Goal: Task Accomplishment & Management: Manage account settings

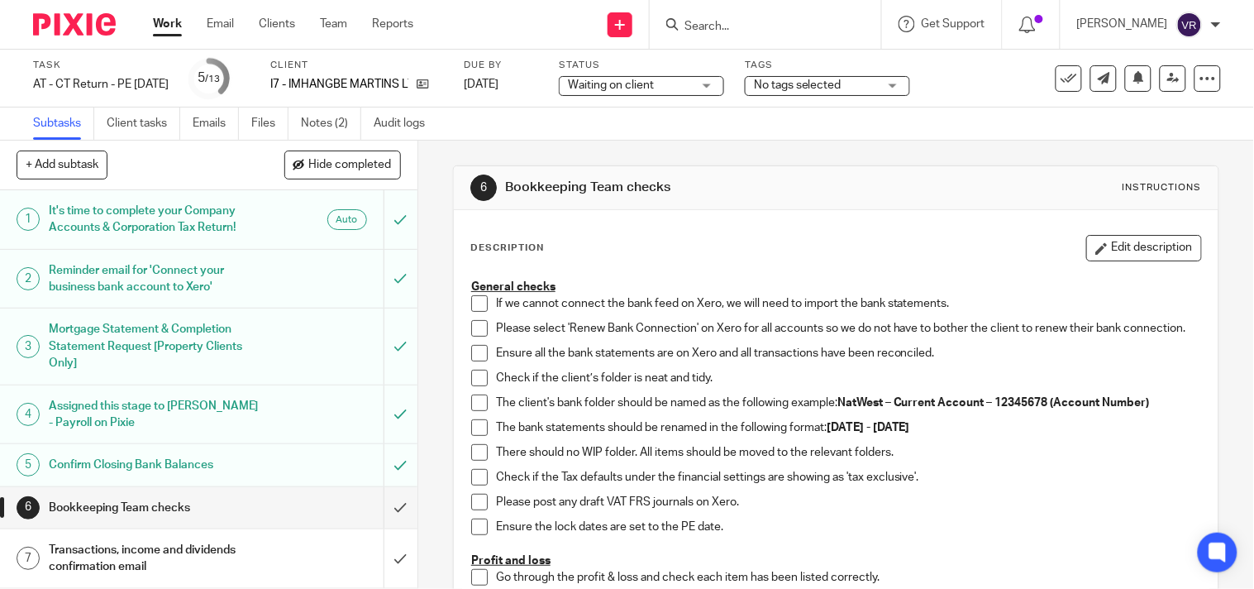
click at [472, 309] on span at bounding box center [479, 303] width 17 height 17
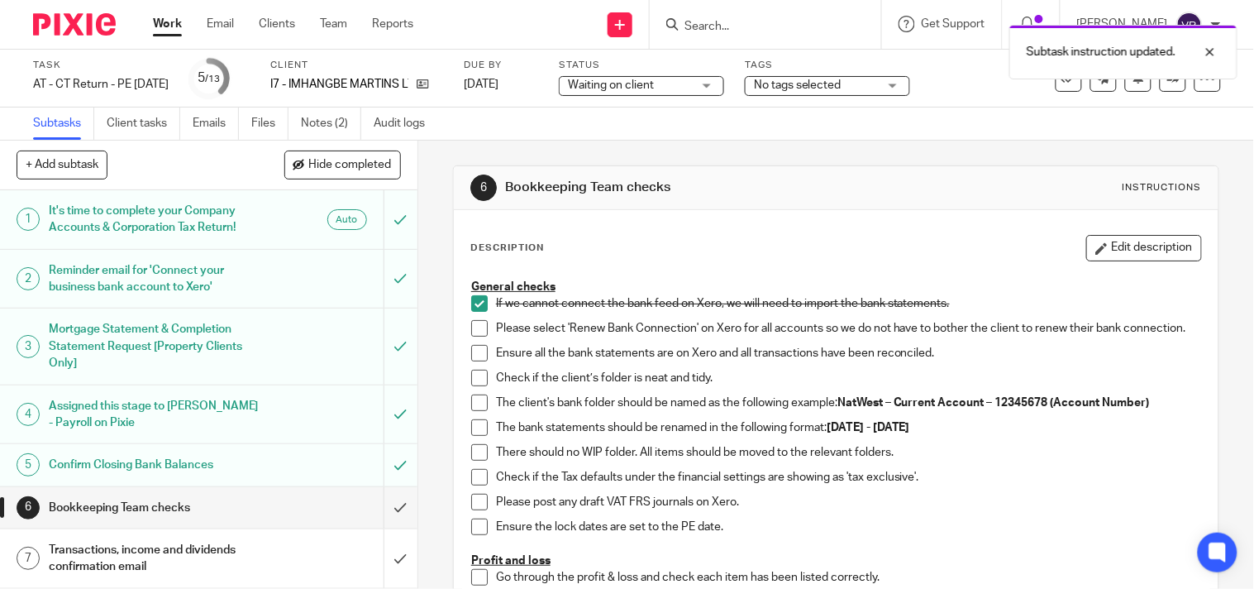
click at [472, 332] on span at bounding box center [479, 328] width 17 height 17
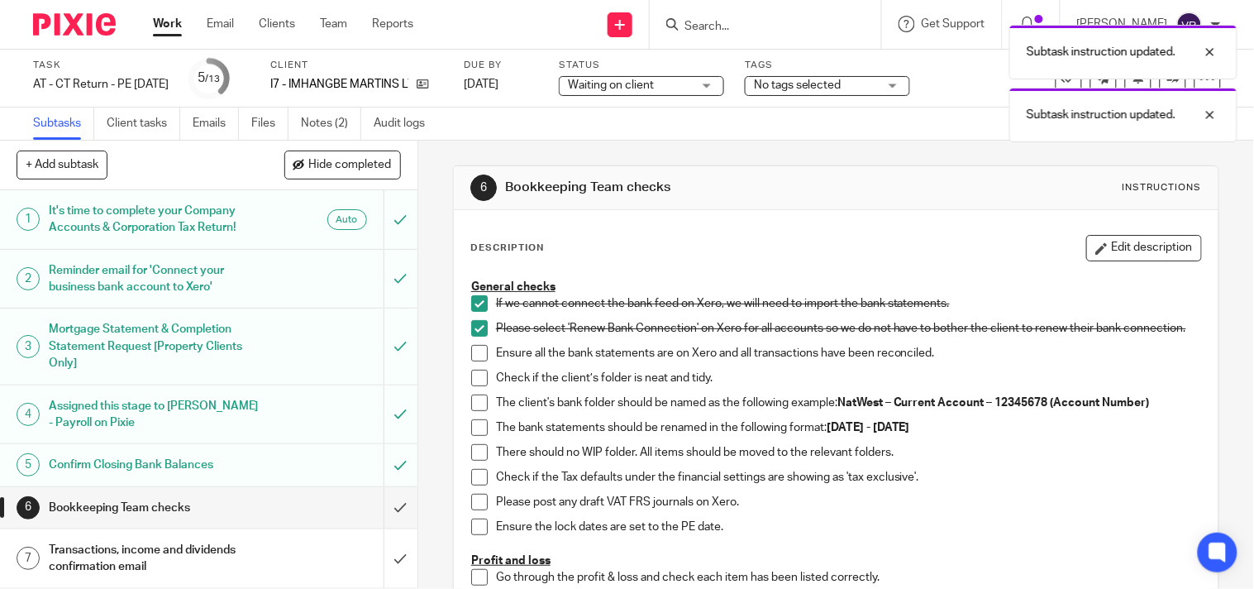
click at [471, 361] on span at bounding box center [479, 353] width 17 height 17
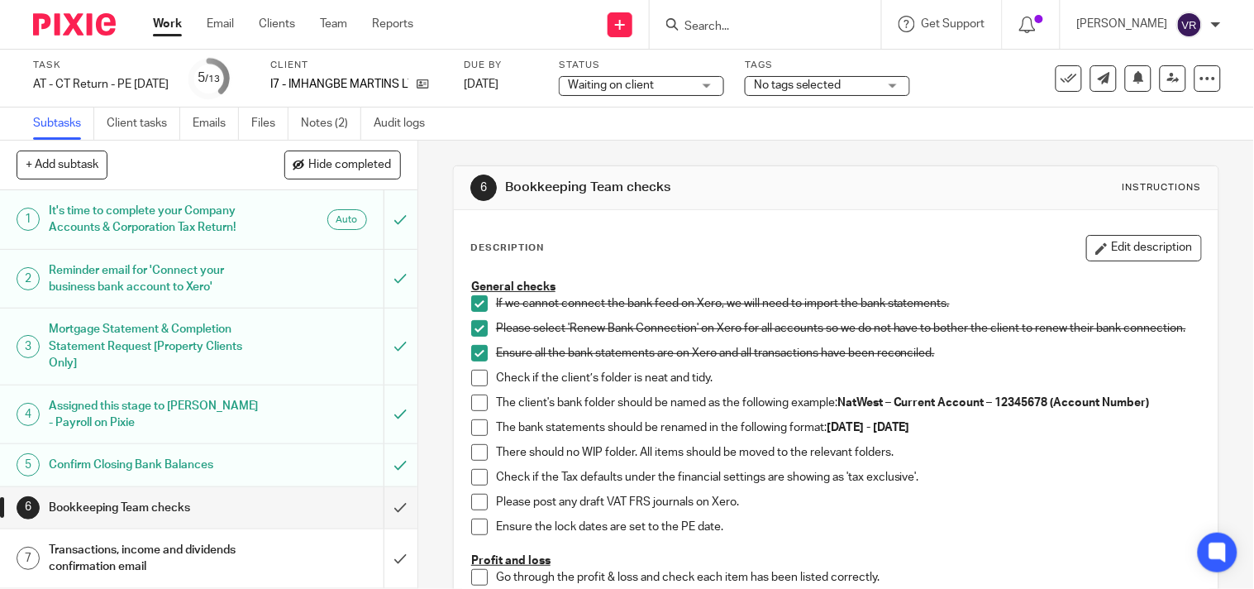
click at [475, 386] on span at bounding box center [479, 378] width 17 height 17
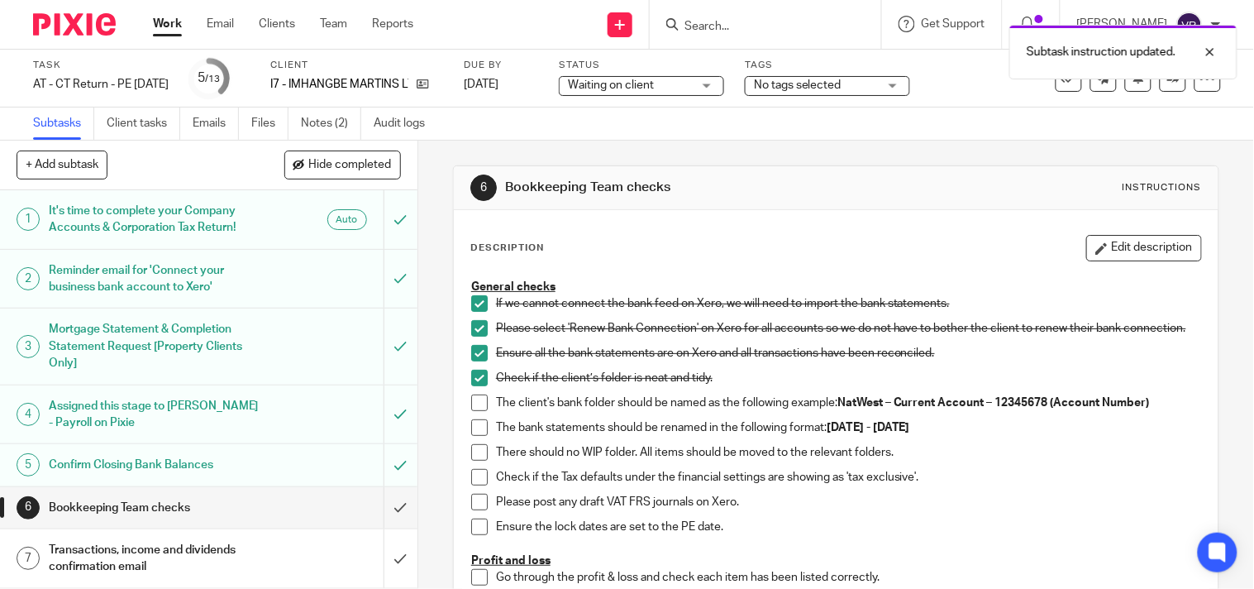
click at [477, 408] on span at bounding box center [479, 402] width 17 height 17
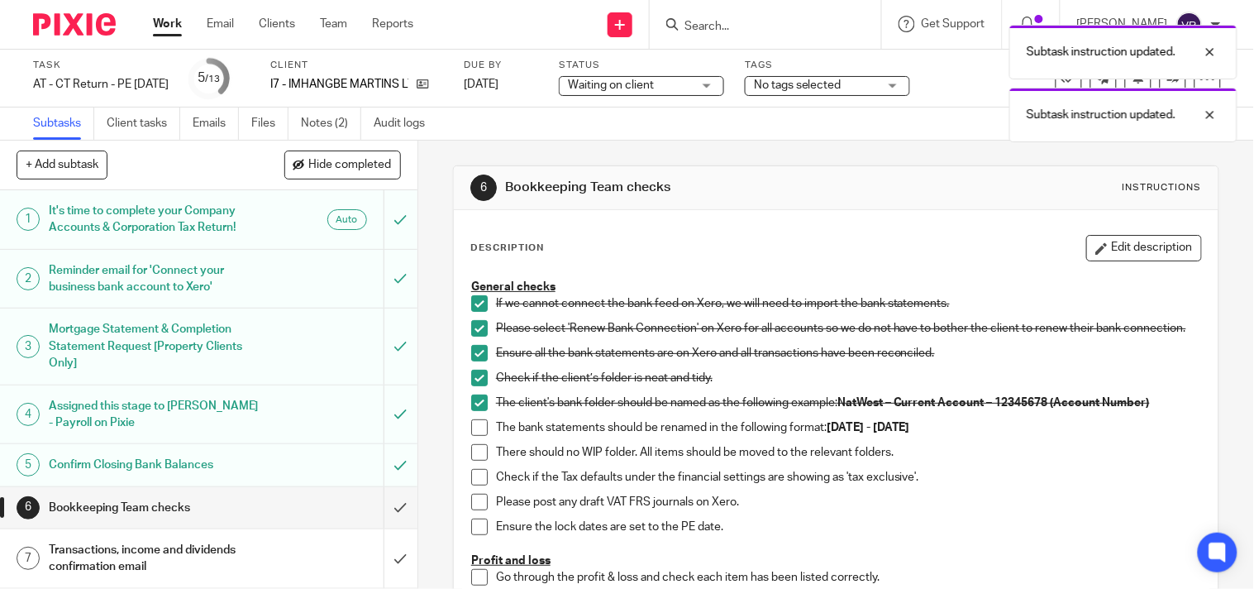
click at [475, 435] on span at bounding box center [479, 427] width 17 height 17
click at [473, 461] on span at bounding box center [479, 452] width 17 height 17
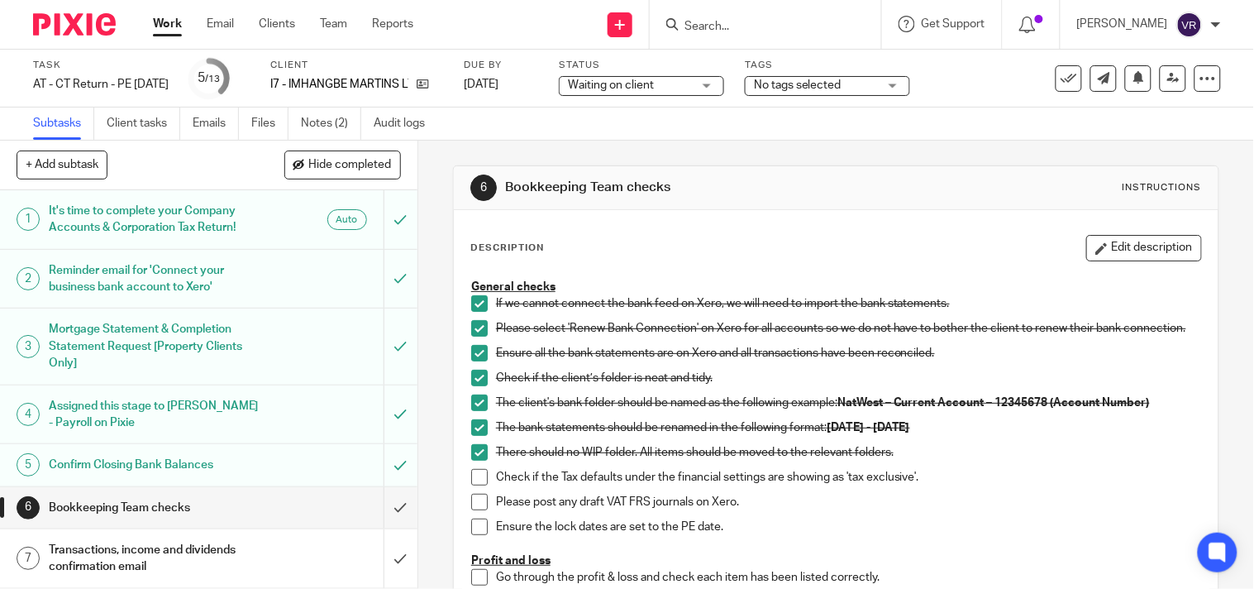
click at [475, 483] on span at bounding box center [479, 477] width 17 height 17
click at [475, 508] on span at bounding box center [479, 502] width 17 height 17
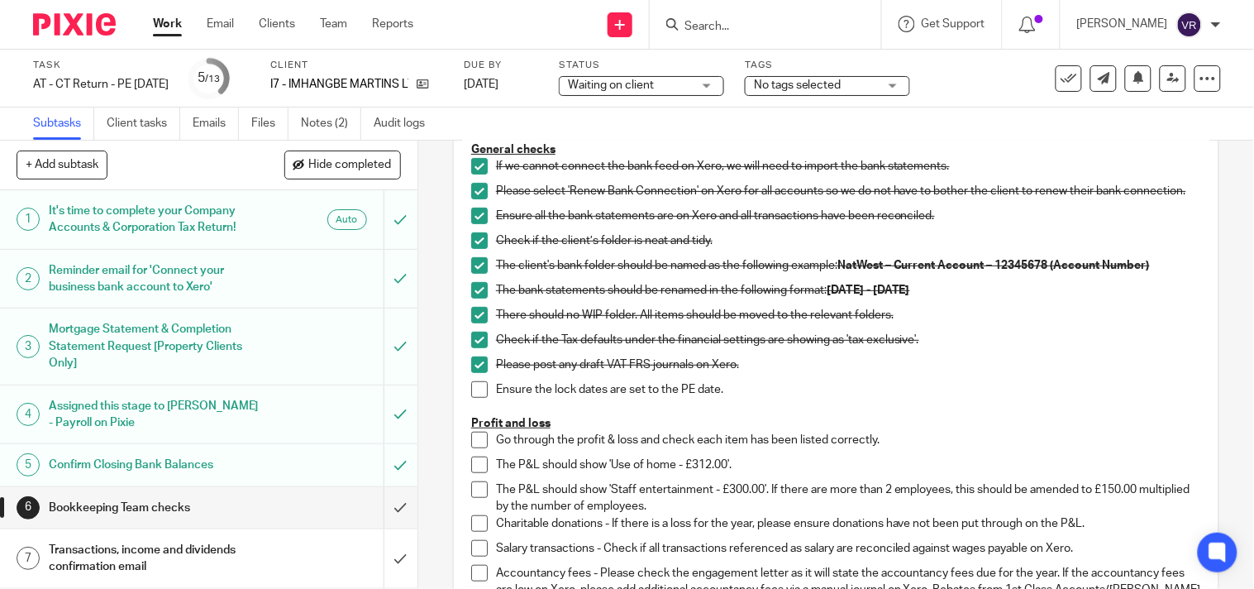
scroll to position [184, 0]
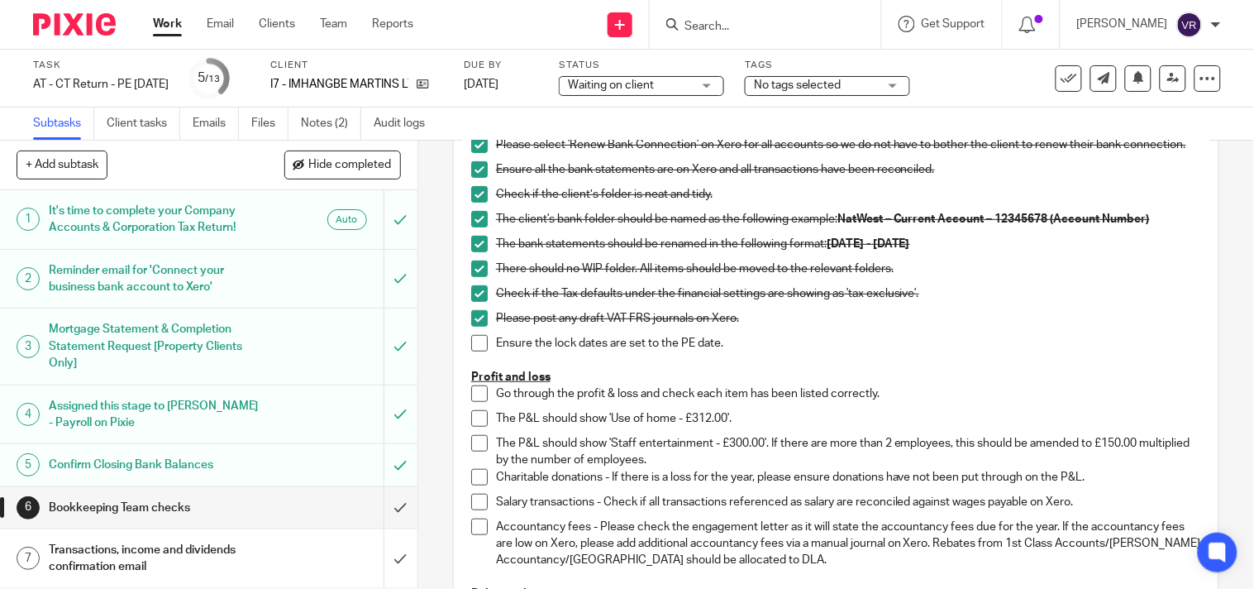
click at [476, 351] on span at bounding box center [479, 343] width 17 height 17
click at [481, 402] on span at bounding box center [479, 393] width 17 height 17
click at [473, 427] on span at bounding box center [479, 418] width 17 height 17
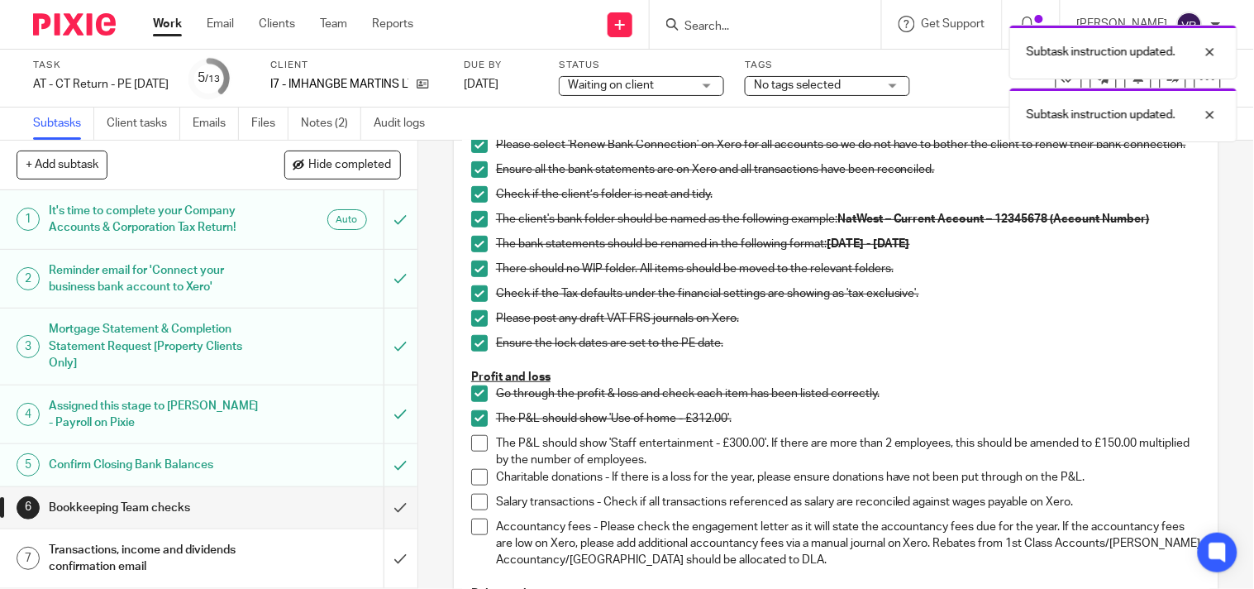
click at [471, 451] on span at bounding box center [479, 443] width 17 height 17
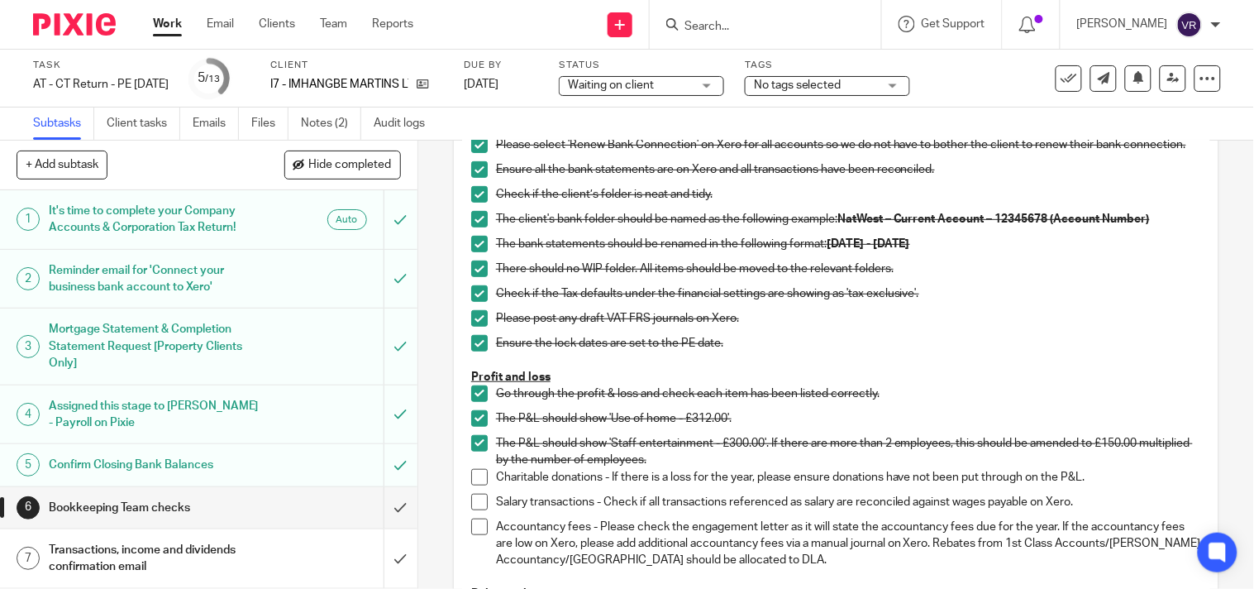
click at [473, 494] on li "Charitable donations - If there is a loss for the year, please ensure donations…" at bounding box center [836, 481] width 730 height 25
click at [474, 480] on span at bounding box center [479, 477] width 17 height 17
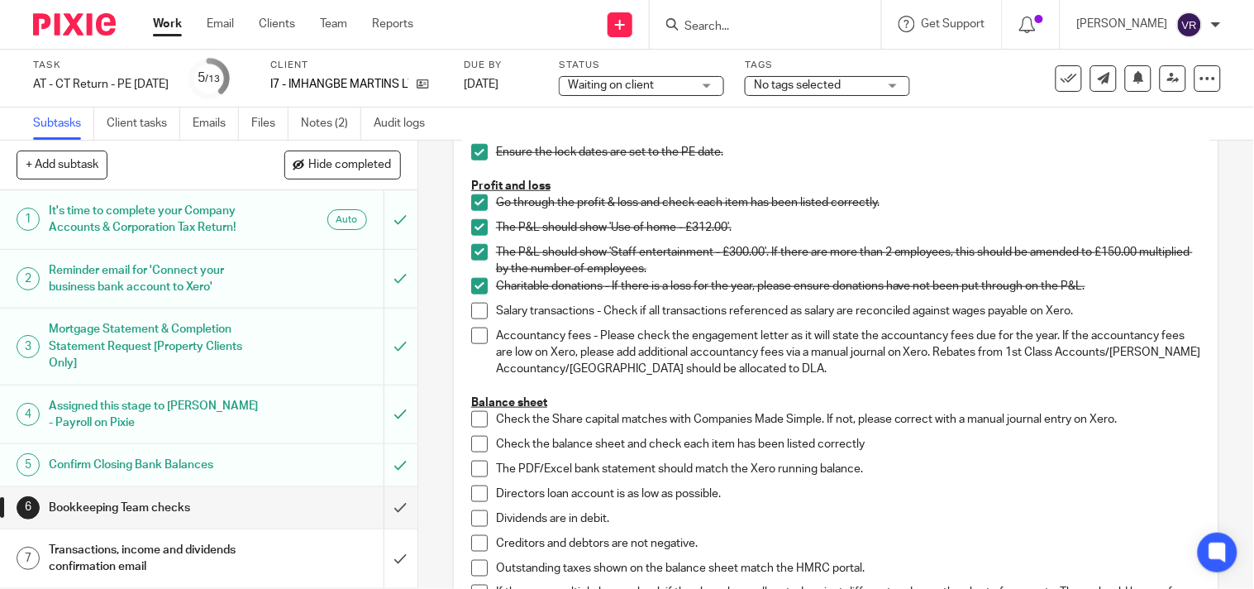
scroll to position [367, 0]
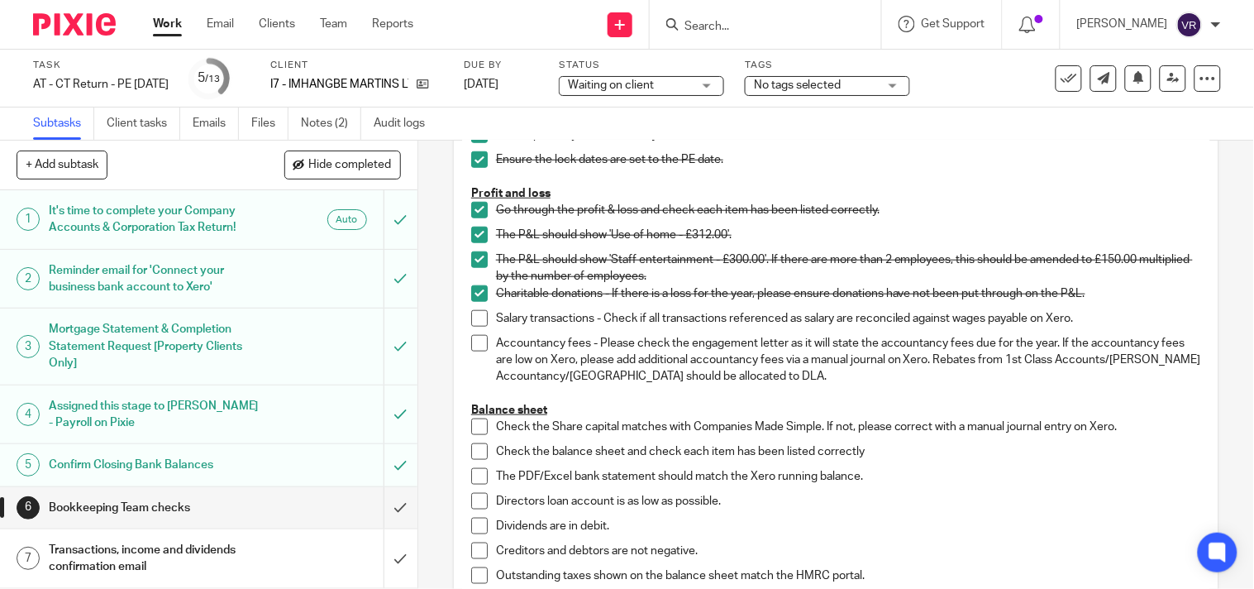
click at [473, 321] on span at bounding box center [479, 318] width 17 height 17
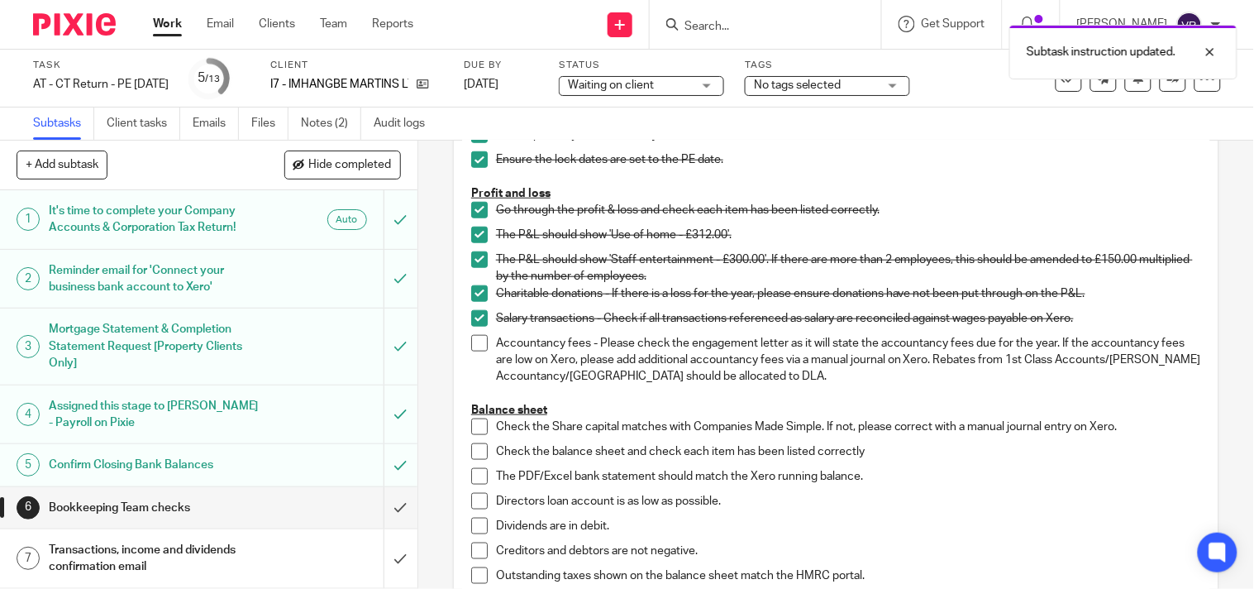
click at [471, 347] on span at bounding box center [479, 343] width 17 height 17
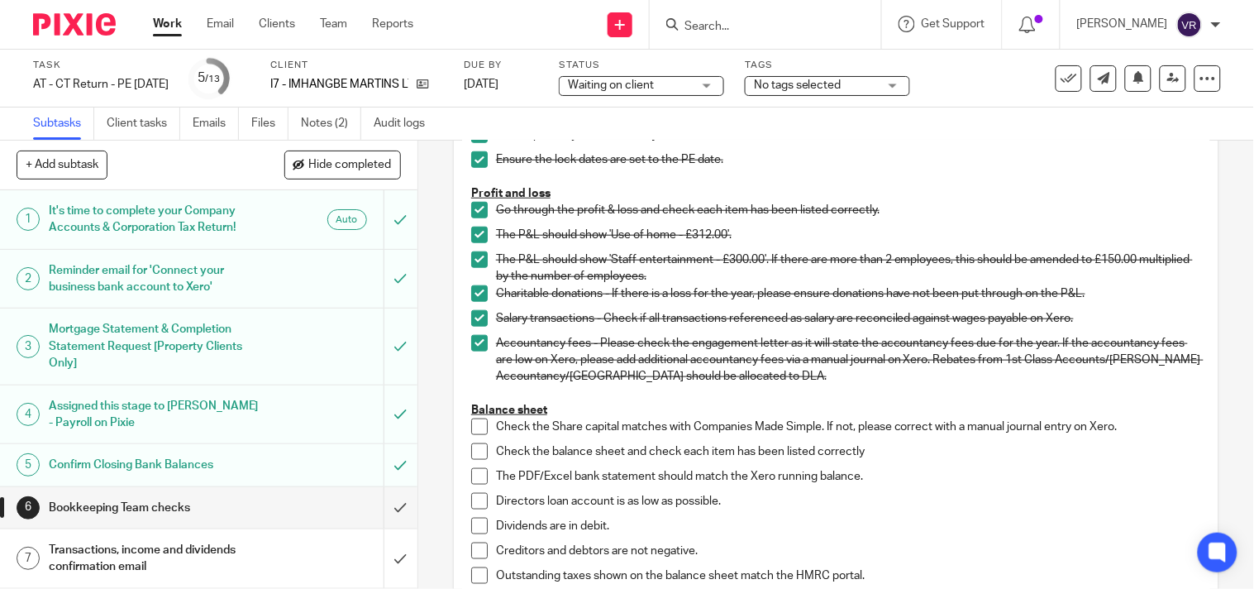
click at [471, 435] on span at bounding box center [479, 426] width 17 height 17
click at [475, 458] on span at bounding box center [479, 451] width 17 height 17
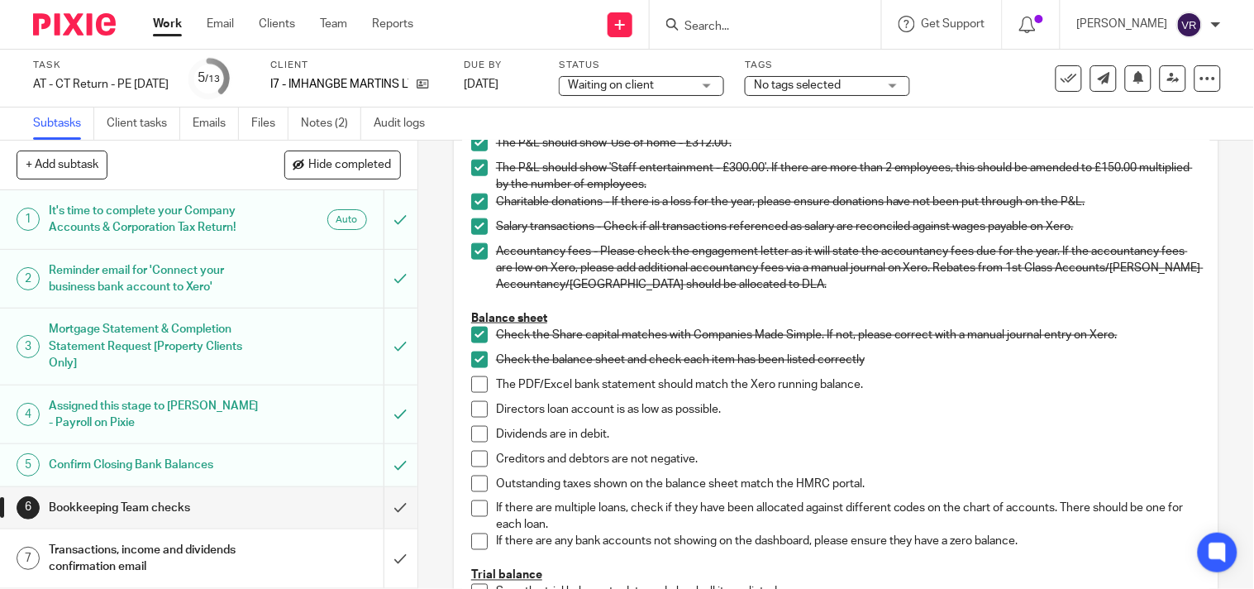
scroll to position [551, 0]
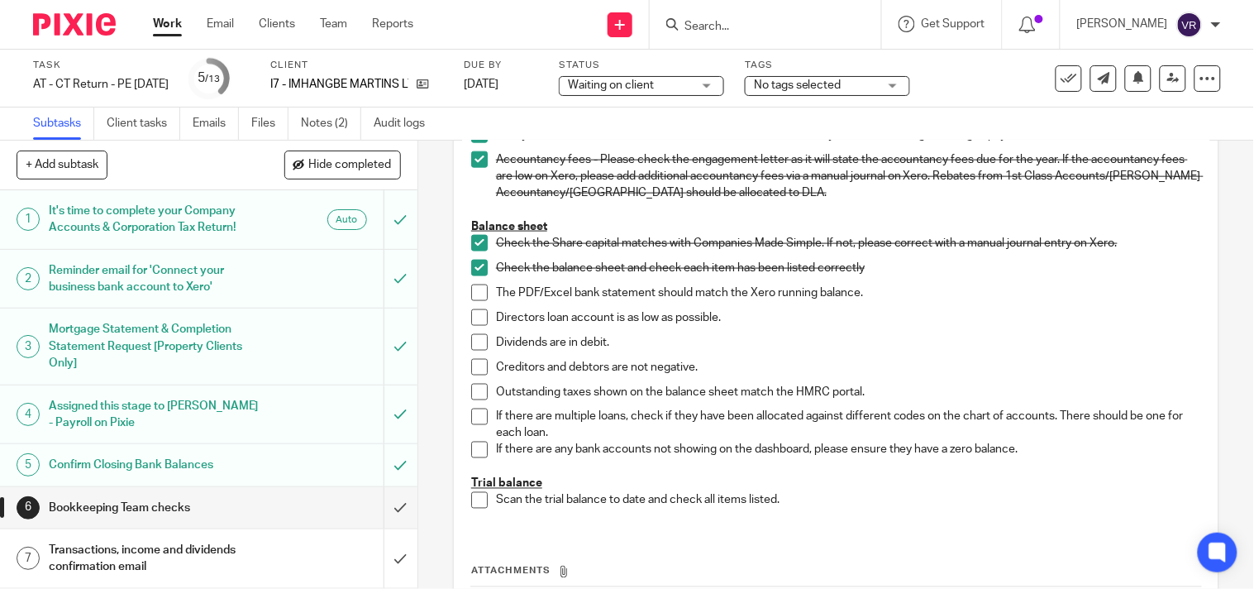
click at [473, 301] on span at bounding box center [479, 292] width 17 height 17
click at [477, 326] on span at bounding box center [479, 317] width 17 height 17
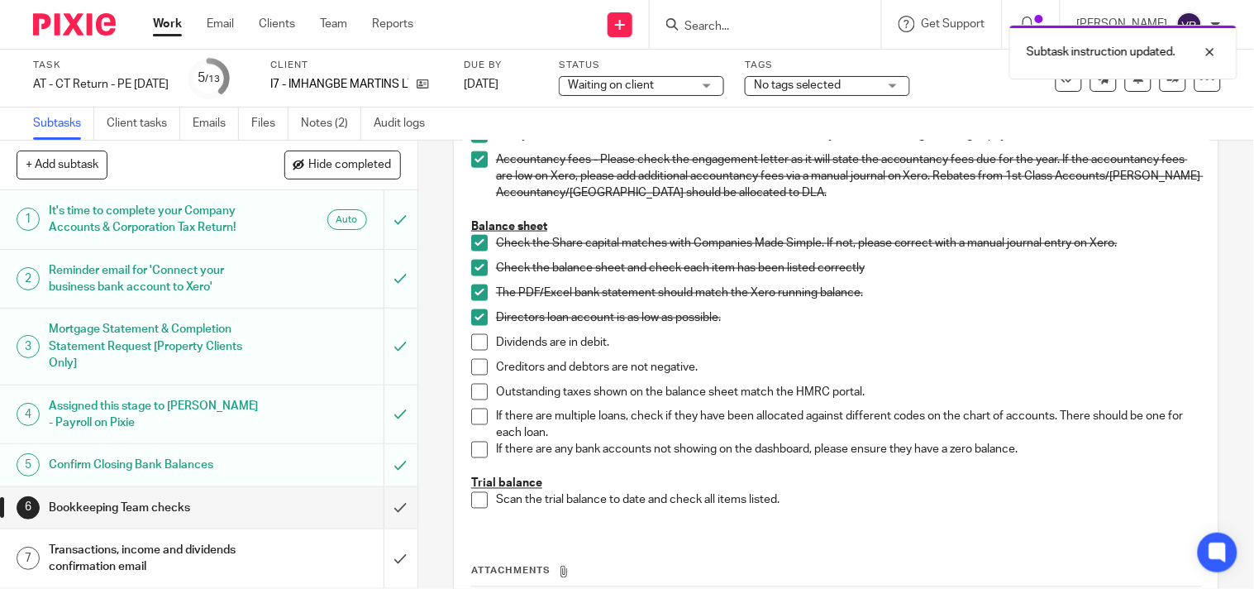
click at [475, 351] on span at bounding box center [479, 342] width 17 height 17
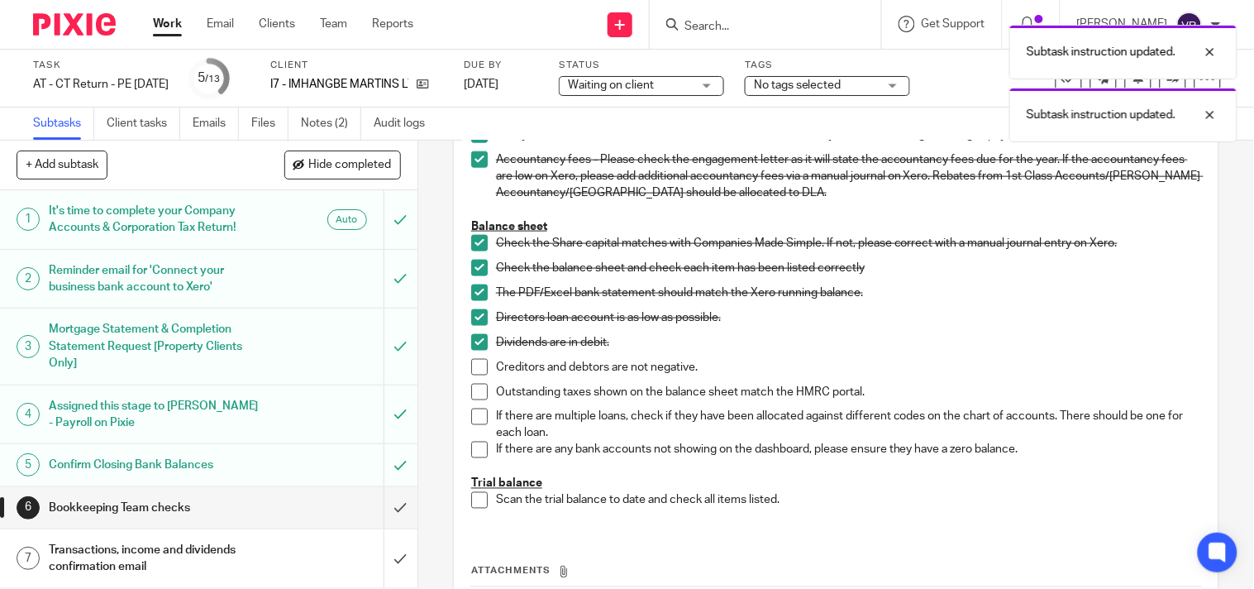
click at [475, 374] on span at bounding box center [479, 367] width 17 height 17
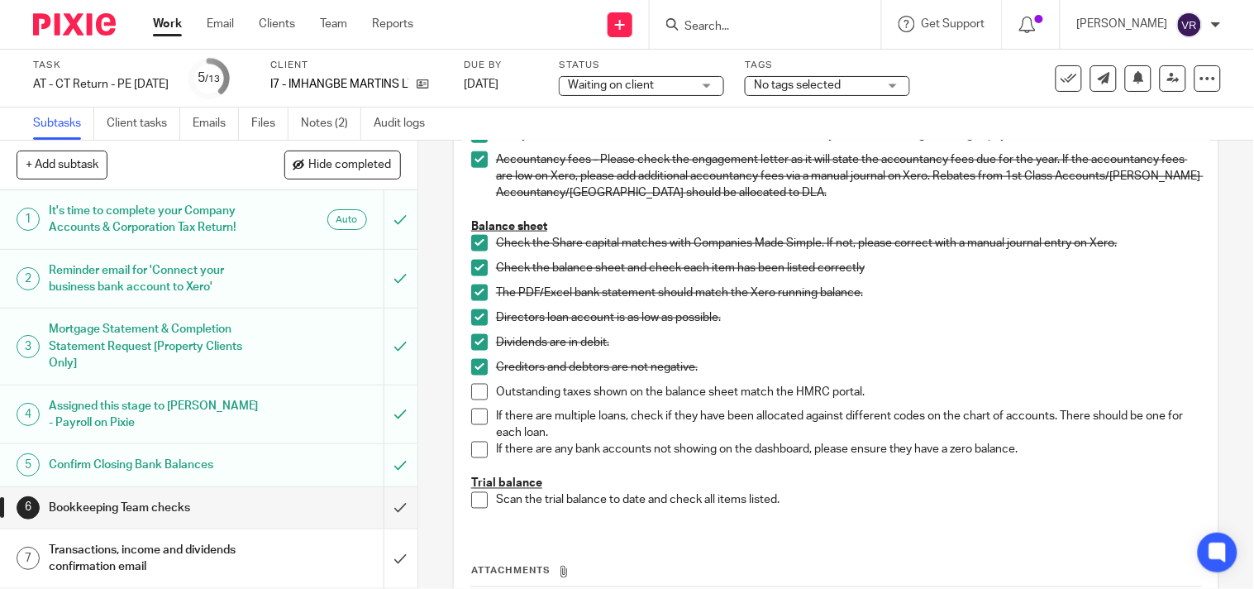
click at [480, 399] on span at bounding box center [479, 392] width 17 height 17
click at [481, 425] on span at bounding box center [479, 416] width 17 height 17
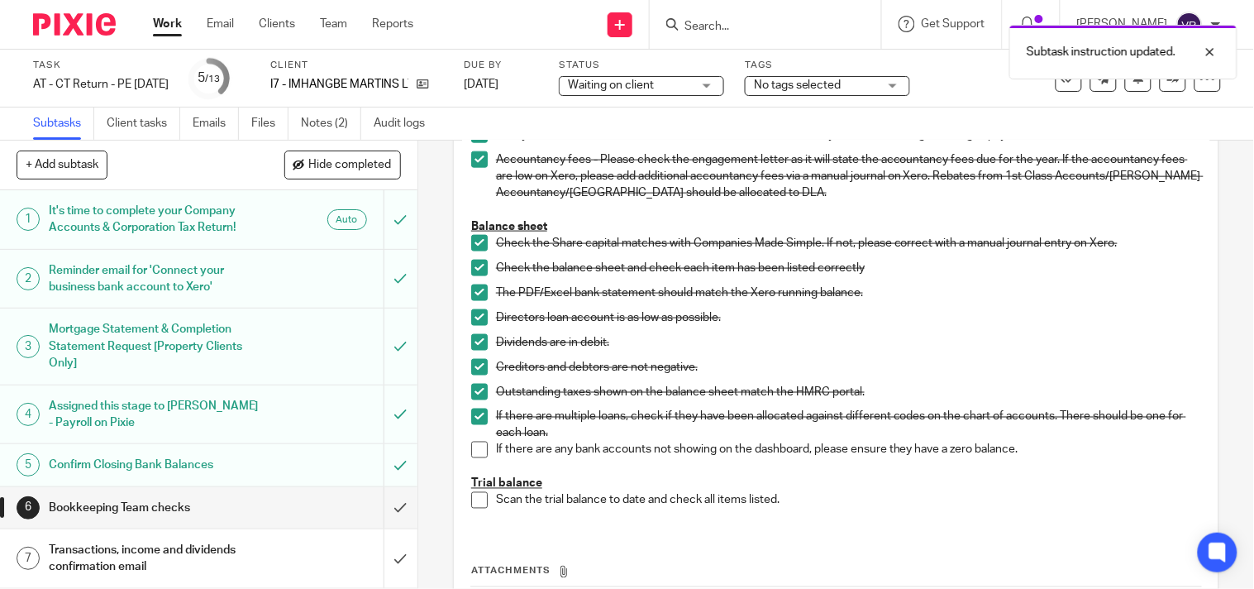
click at [472, 456] on span at bounding box center [479, 450] width 17 height 17
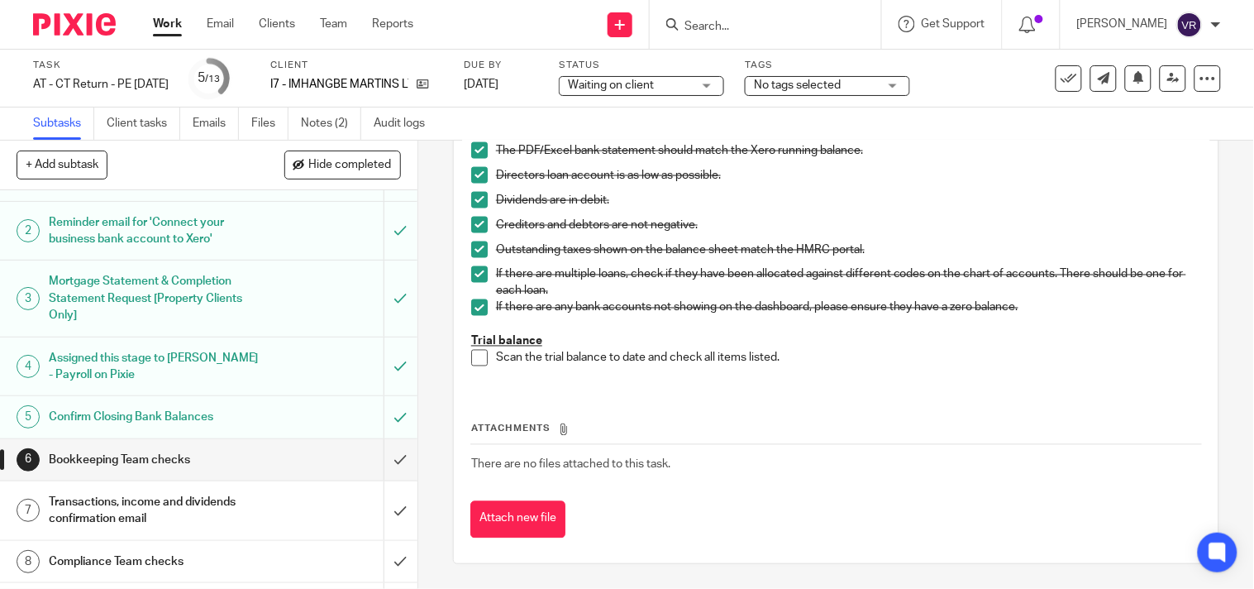
scroll to position [92, 0]
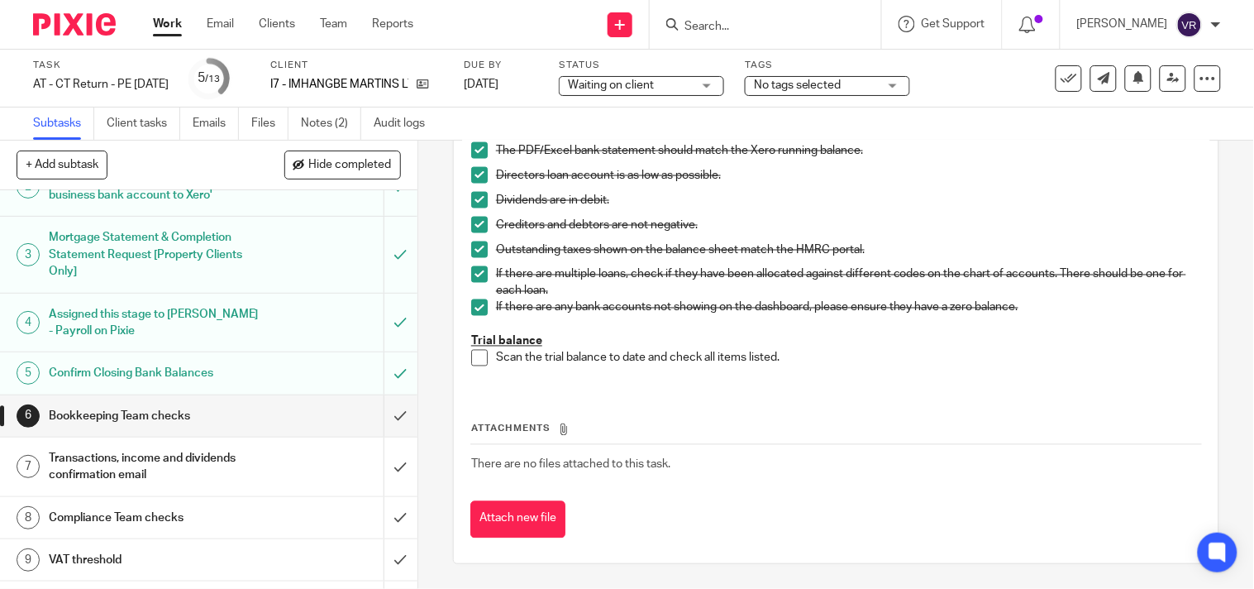
click at [474, 358] on span at bounding box center [479, 358] width 17 height 17
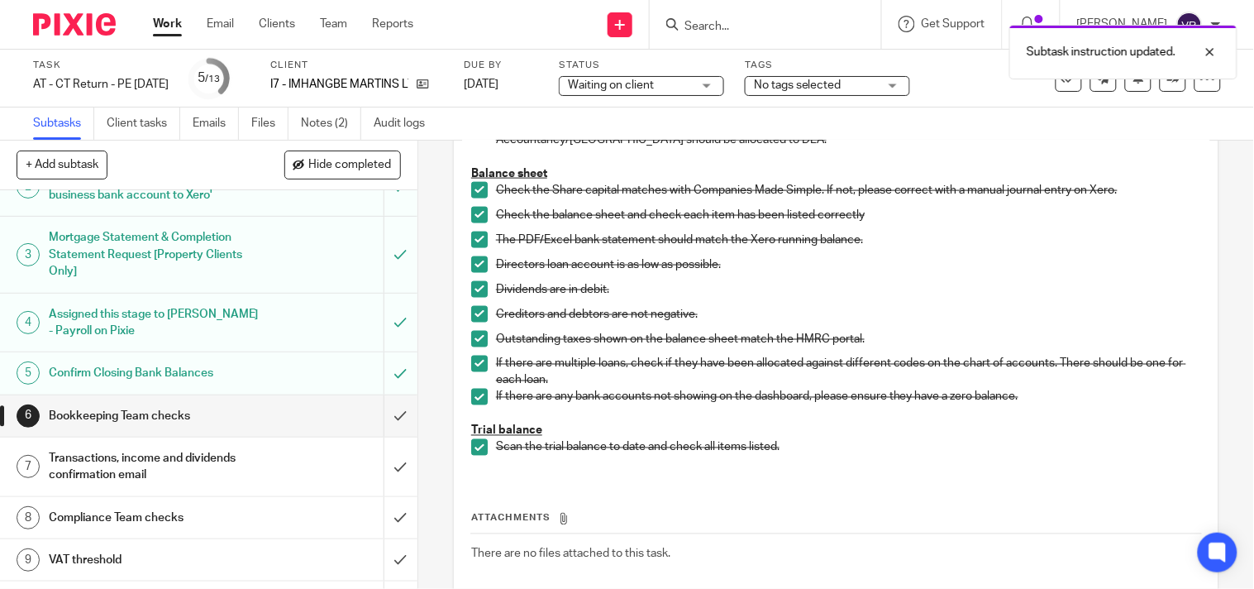
scroll to position [701, 0]
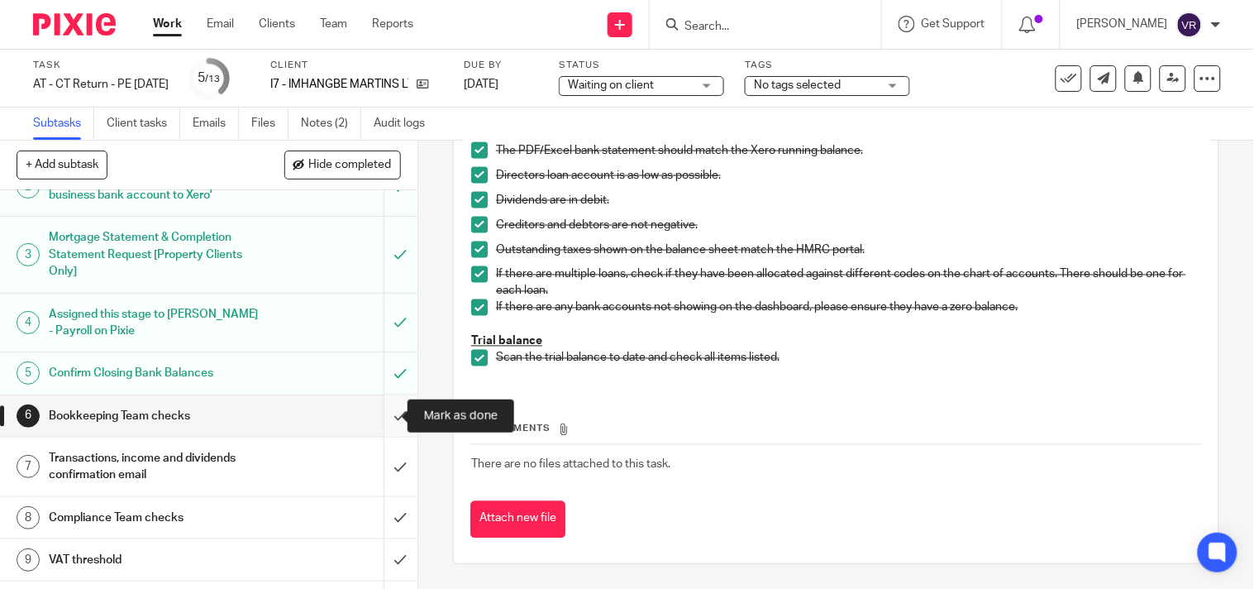
click at [389, 409] on input "submit" at bounding box center [209, 415] width 418 height 41
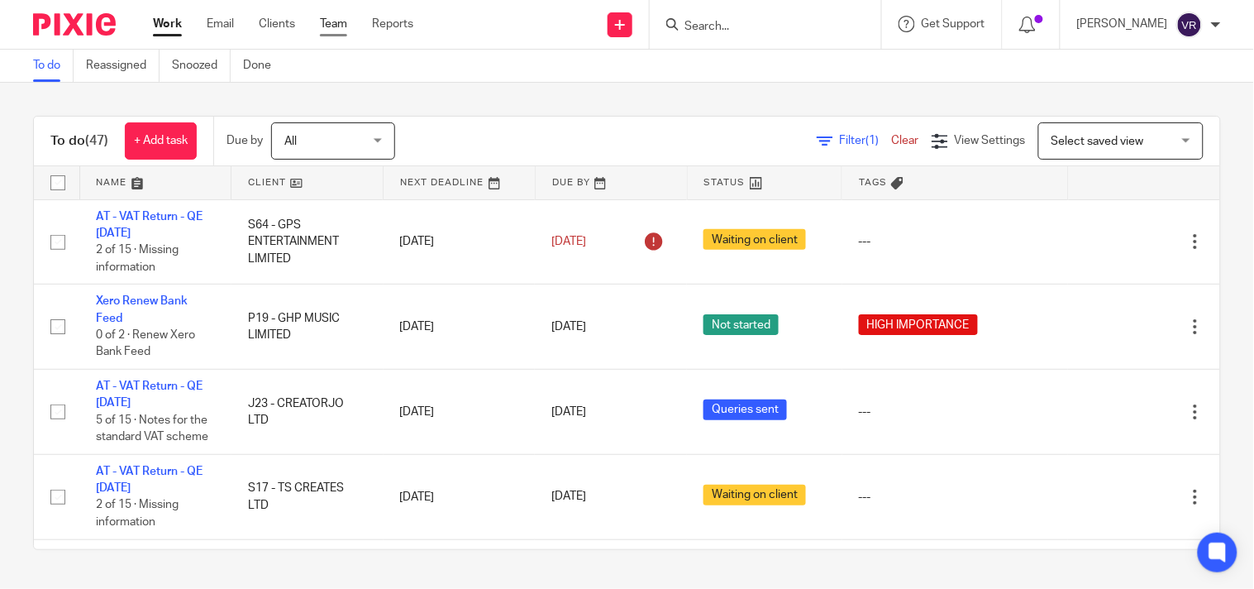
scroll to position [2857, 0]
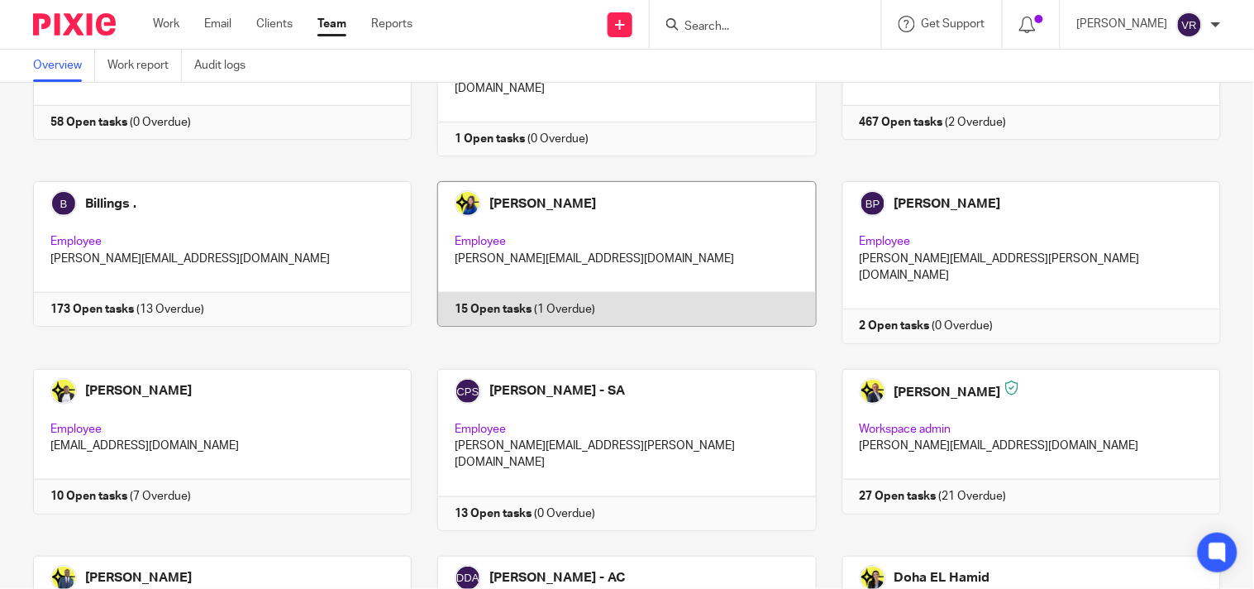
scroll to position [275, 0]
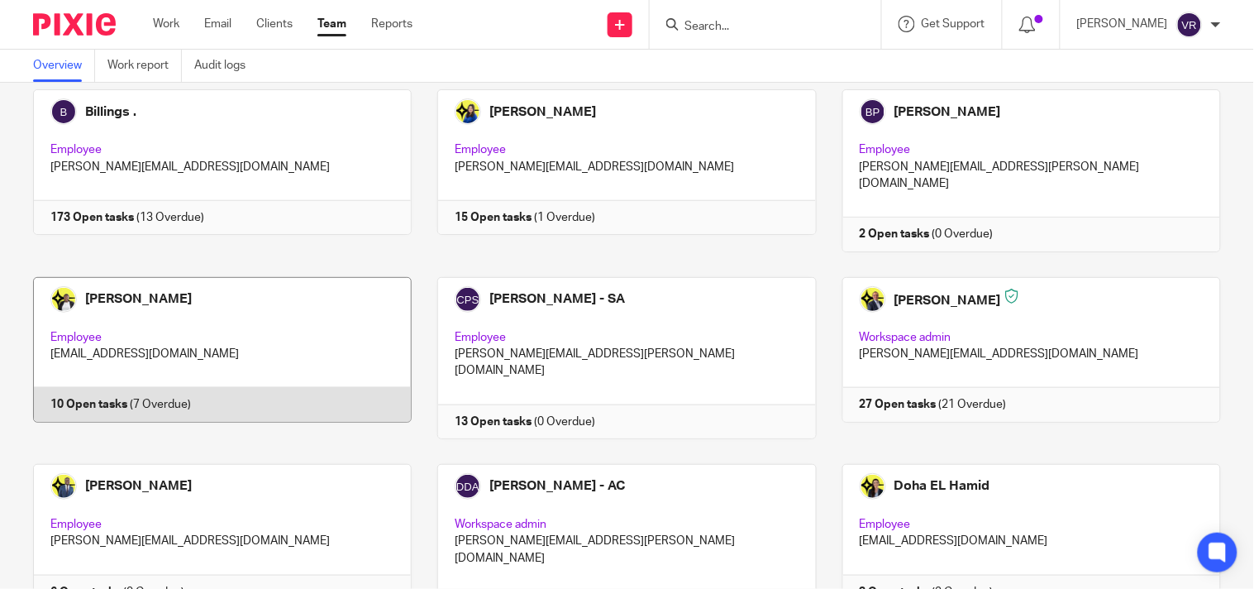
click at [288, 296] on link at bounding box center [209, 358] width 404 height 162
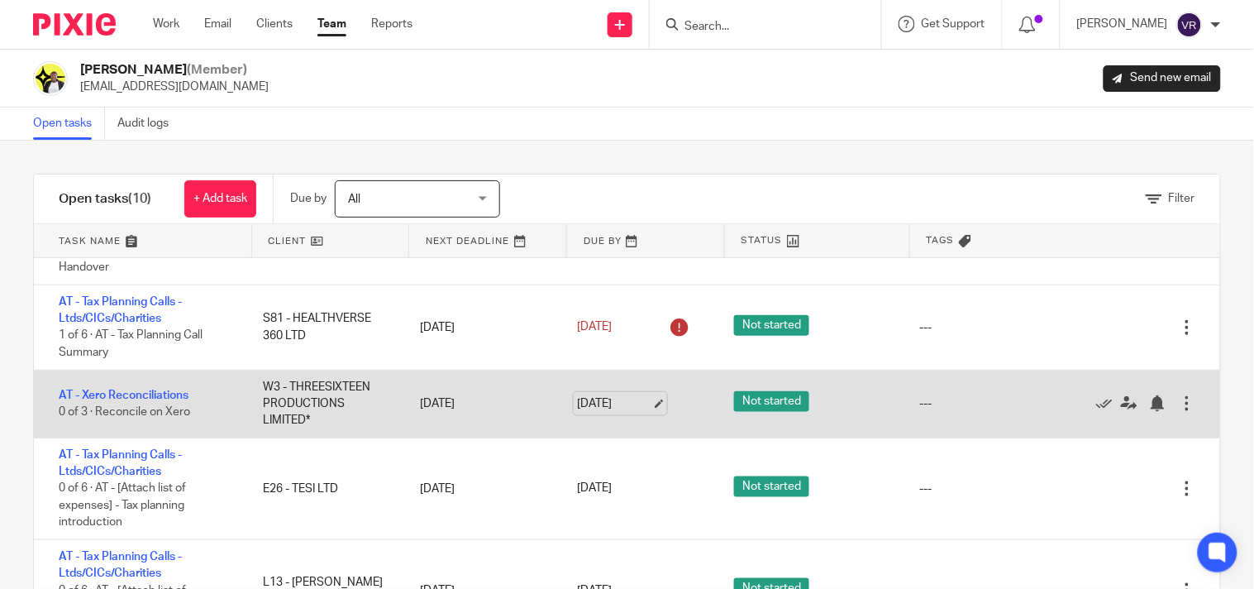
scroll to position [489, 0]
click at [1121, 408] on icon at bounding box center [1129, 403] width 17 height 17
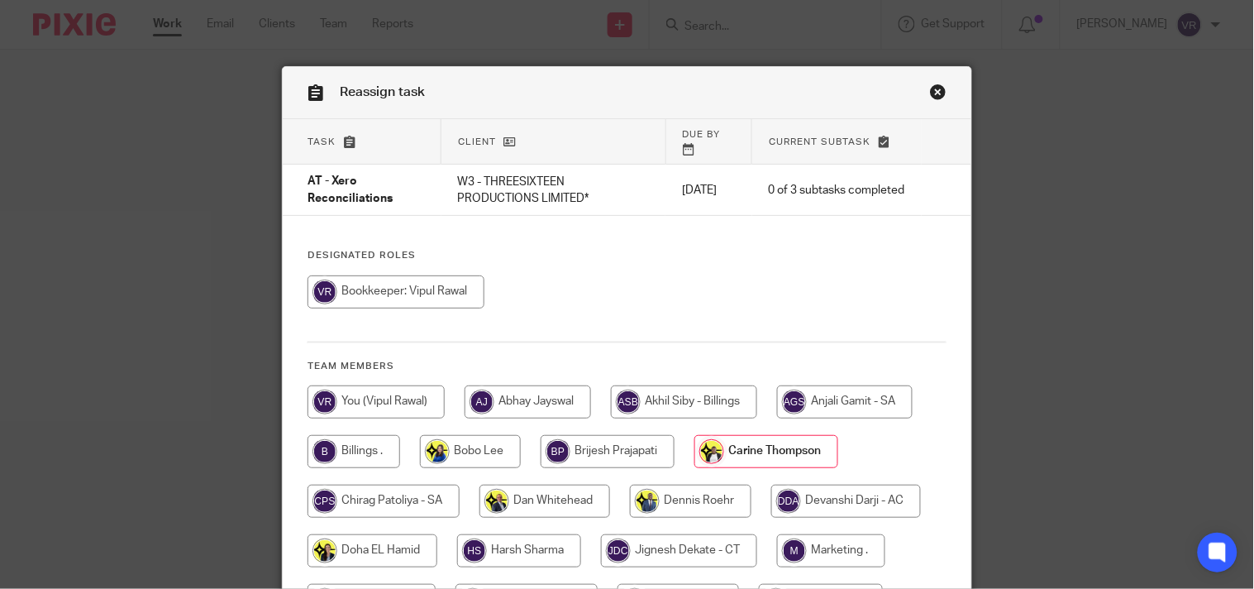
click at [361, 308] on input "radio" at bounding box center [396, 291] width 177 height 33
radio input "true"
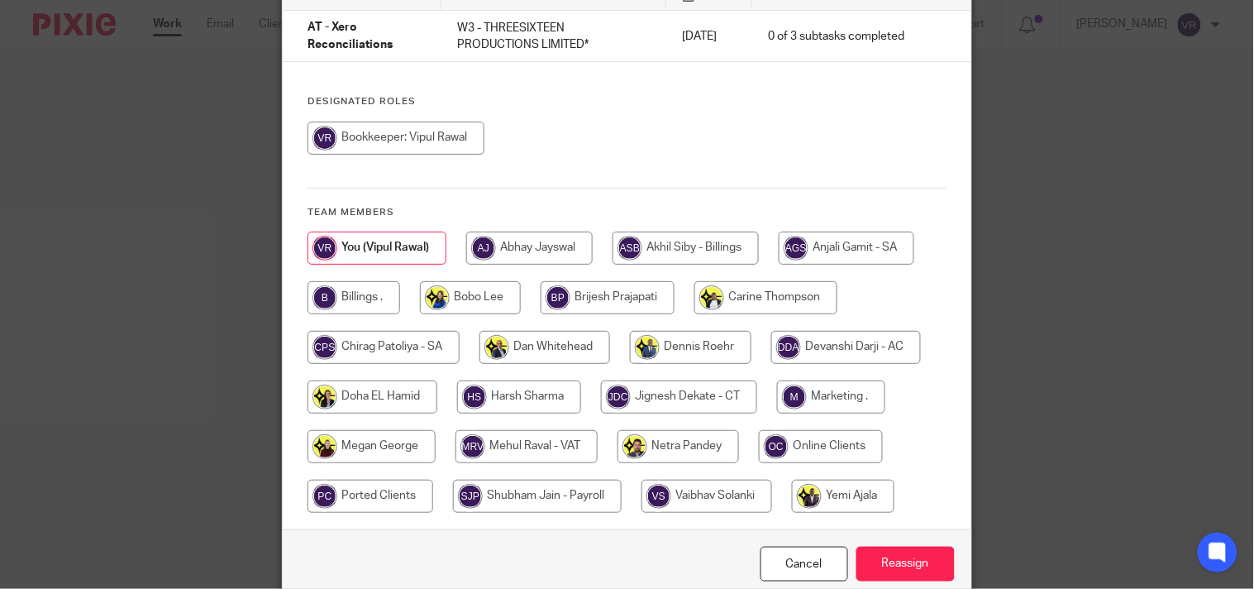
scroll to position [184, 0]
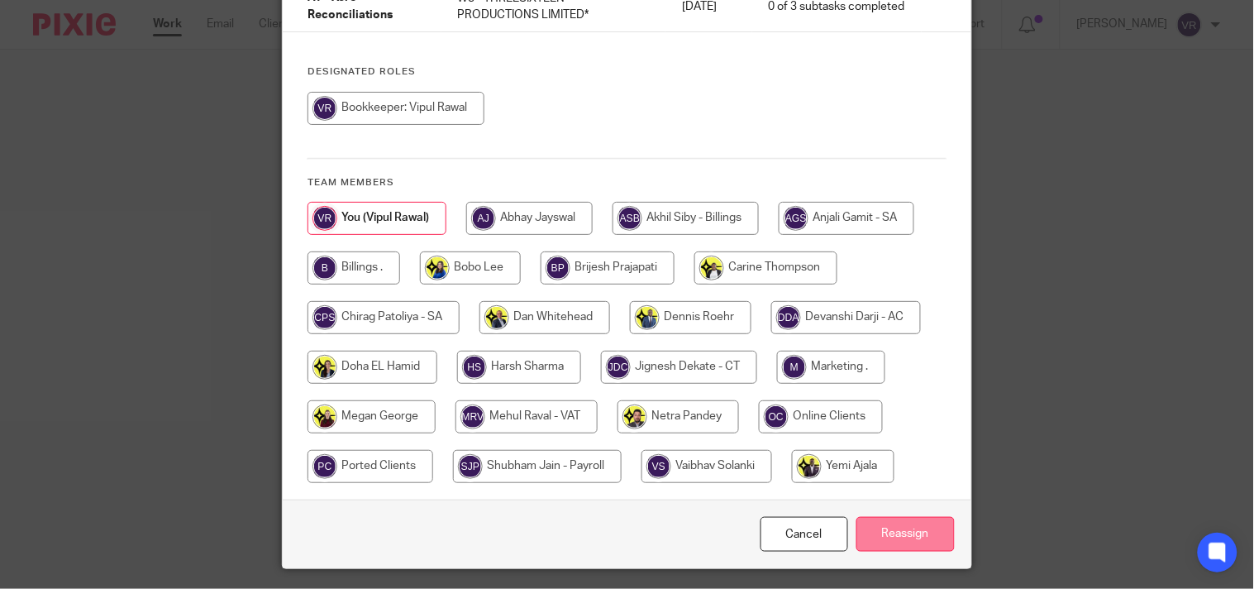
click at [908, 517] on input "Reassign" at bounding box center [906, 535] width 98 height 36
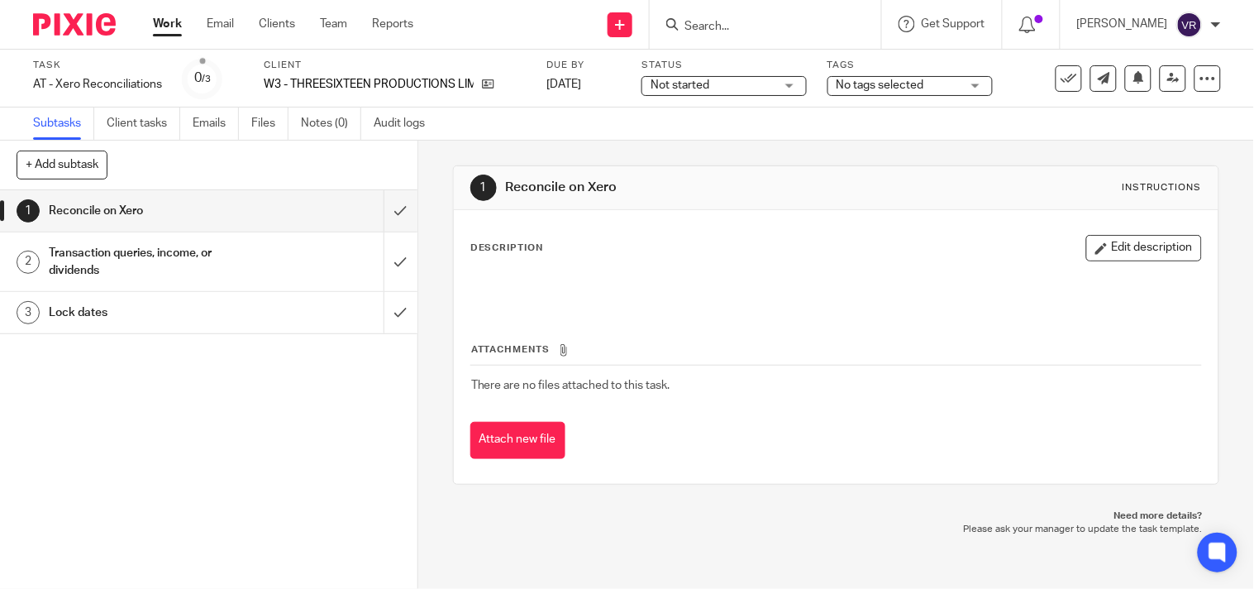
click at [790, 89] on div "Not started Not started" at bounding box center [724, 86] width 165 height 20
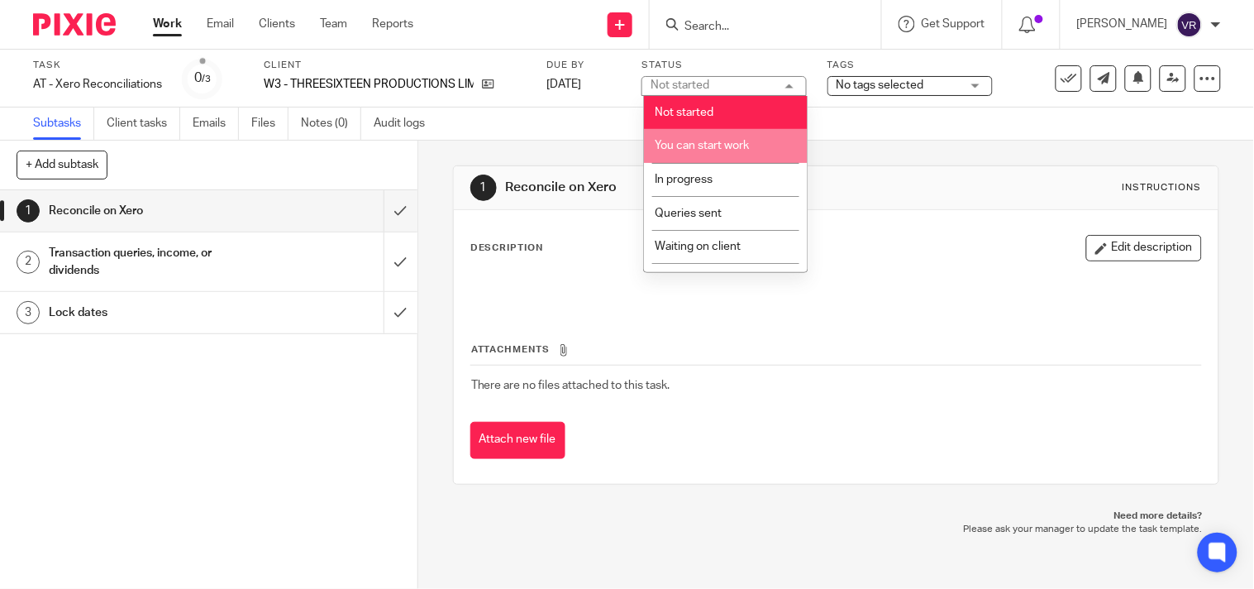
click at [723, 139] on li "You can start work" at bounding box center [726, 146] width 164 height 34
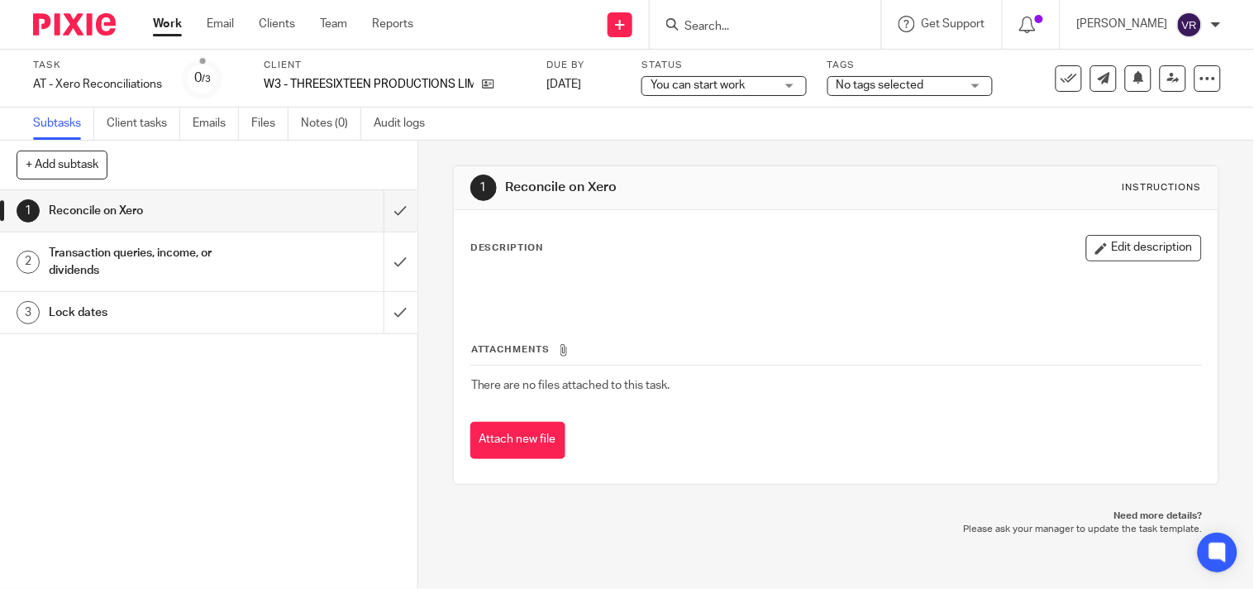
click at [671, 128] on div "Subtasks Client tasks Emails Files Notes (0) Audit logs" at bounding box center [627, 123] width 1254 height 33
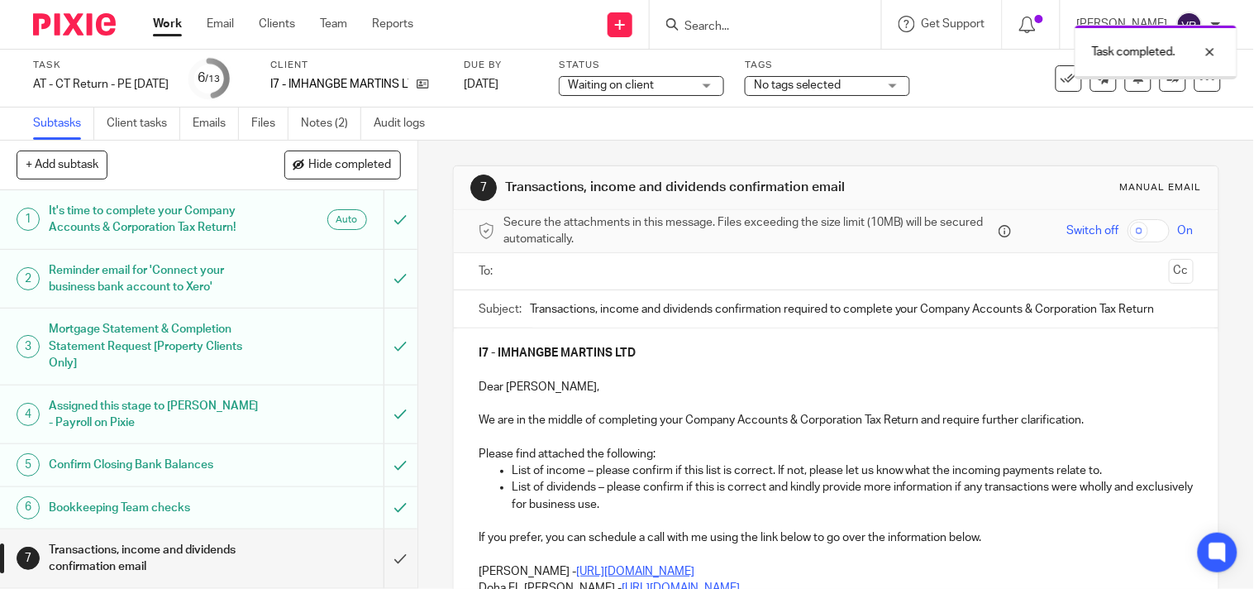
click at [724, 93] on div "Waiting on client Waiting on client" at bounding box center [641, 86] width 165 height 20
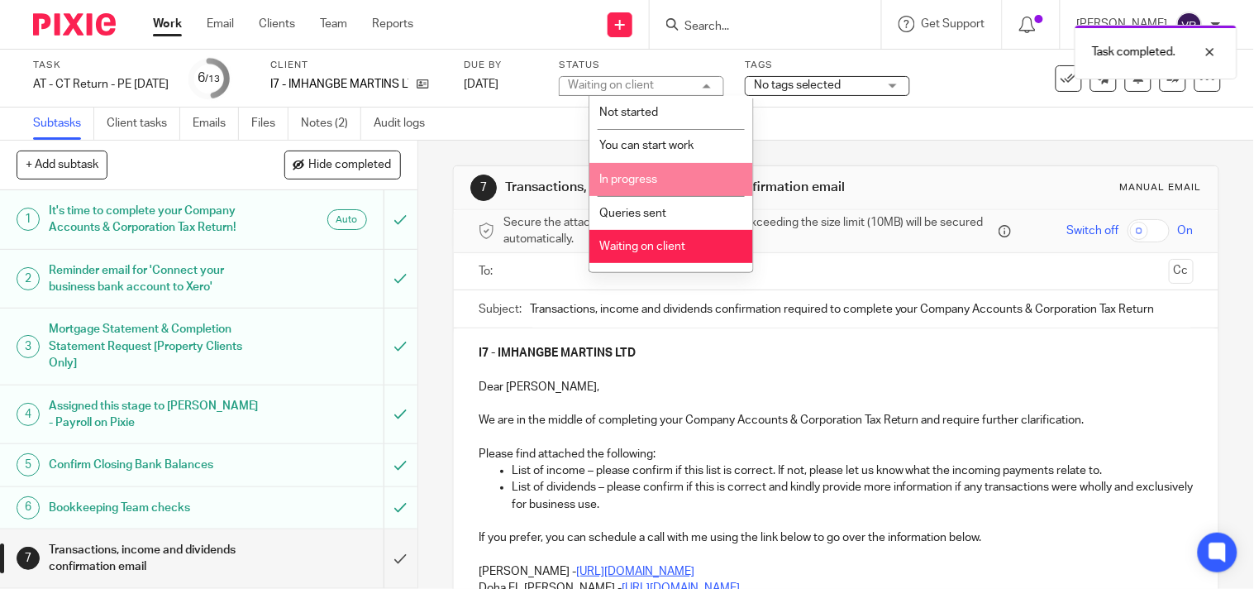
click at [671, 178] on li "In progress" at bounding box center [671, 180] width 164 height 34
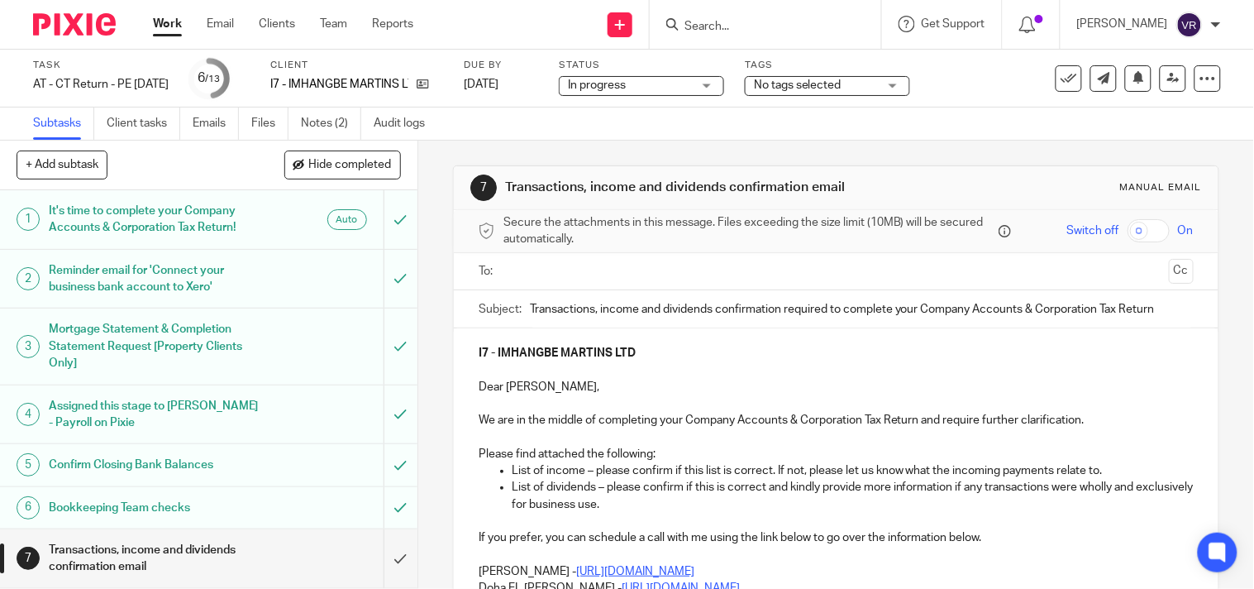
click at [460, 133] on div "Subtasks Client tasks Emails Files Notes (2) Audit logs" at bounding box center [233, 123] width 466 height 32
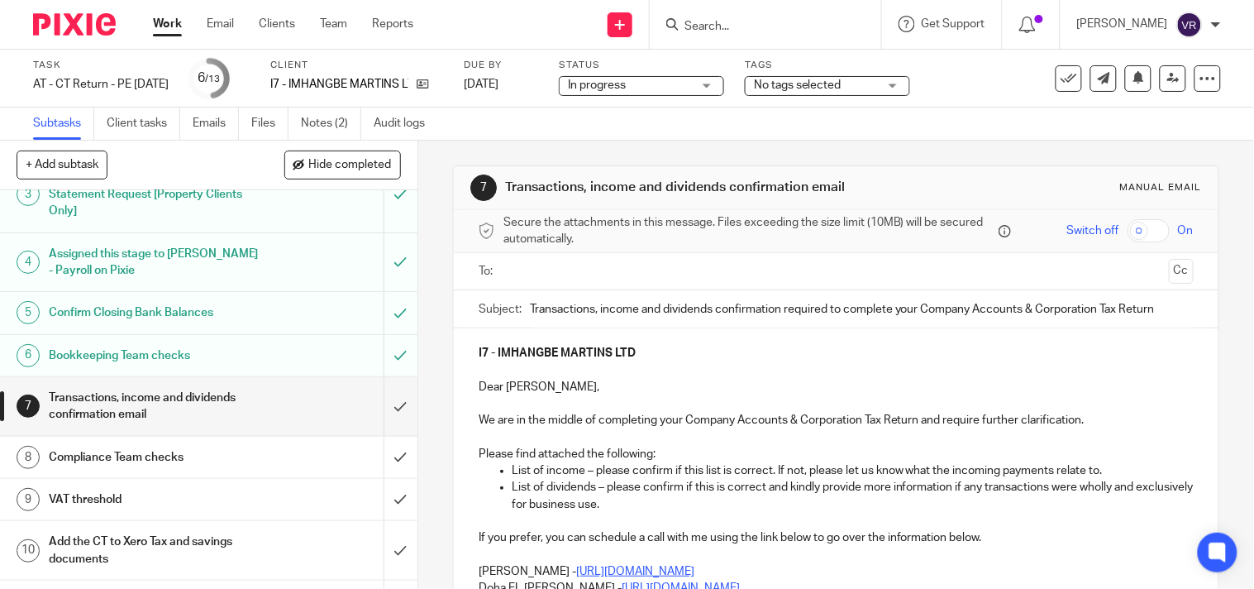
scroll to position [184, 0]
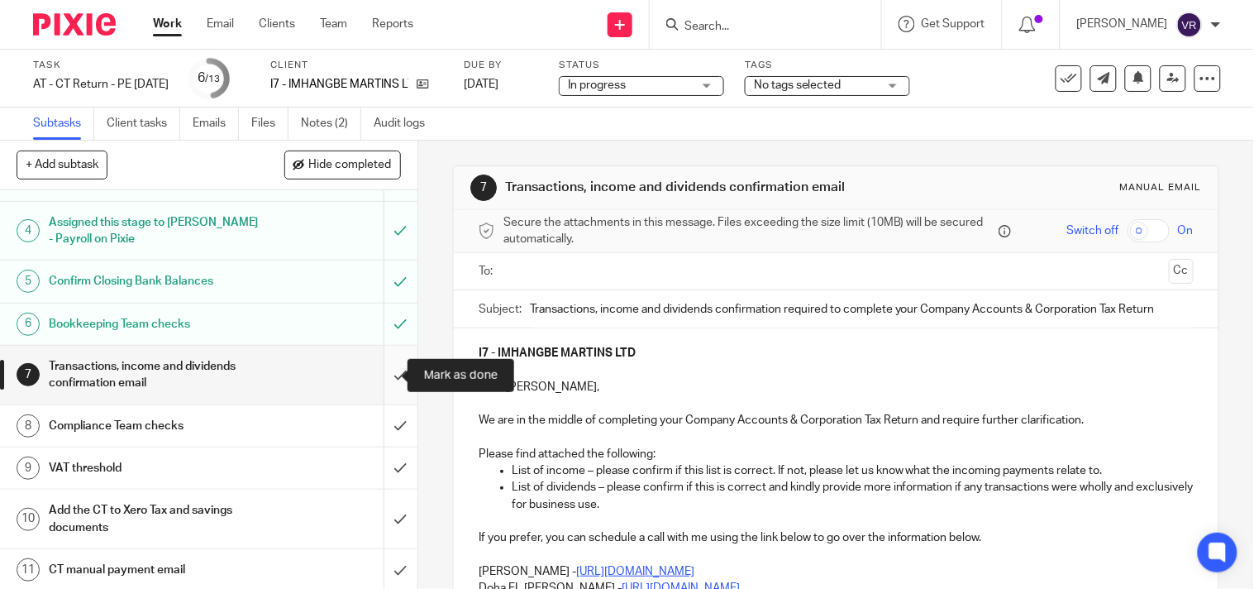
click at [379, 381] on input "submit" at bounding box center [209, 375] width 418 height 59
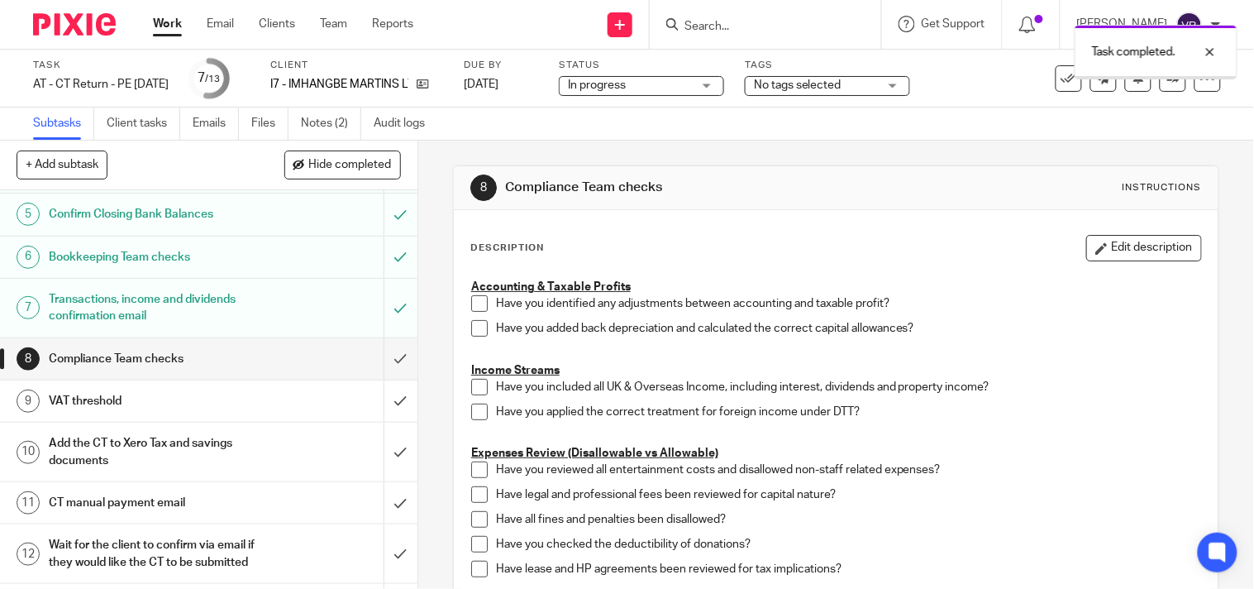
scroll to position [275, 0]
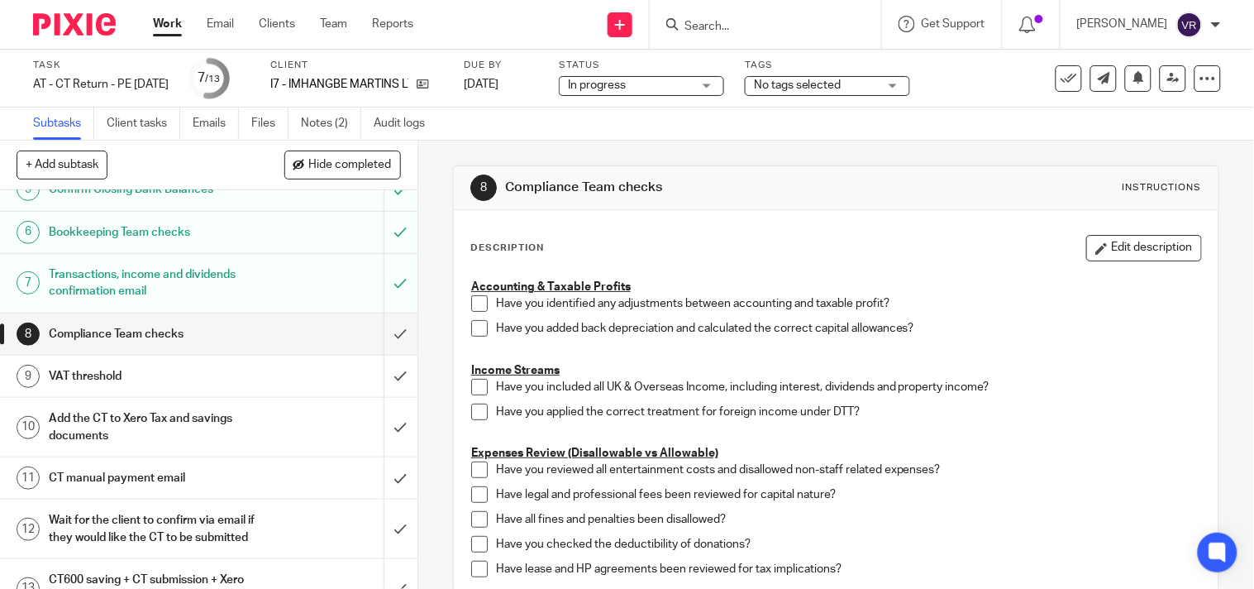
click at [1004, 120] on div "Subtasks Client tasks Emails Files Notes (2) Audit logs" at bounding box center [627, 123] width 1254 height 33
